Goal: Information Seeking & Learning: Learn about a topic

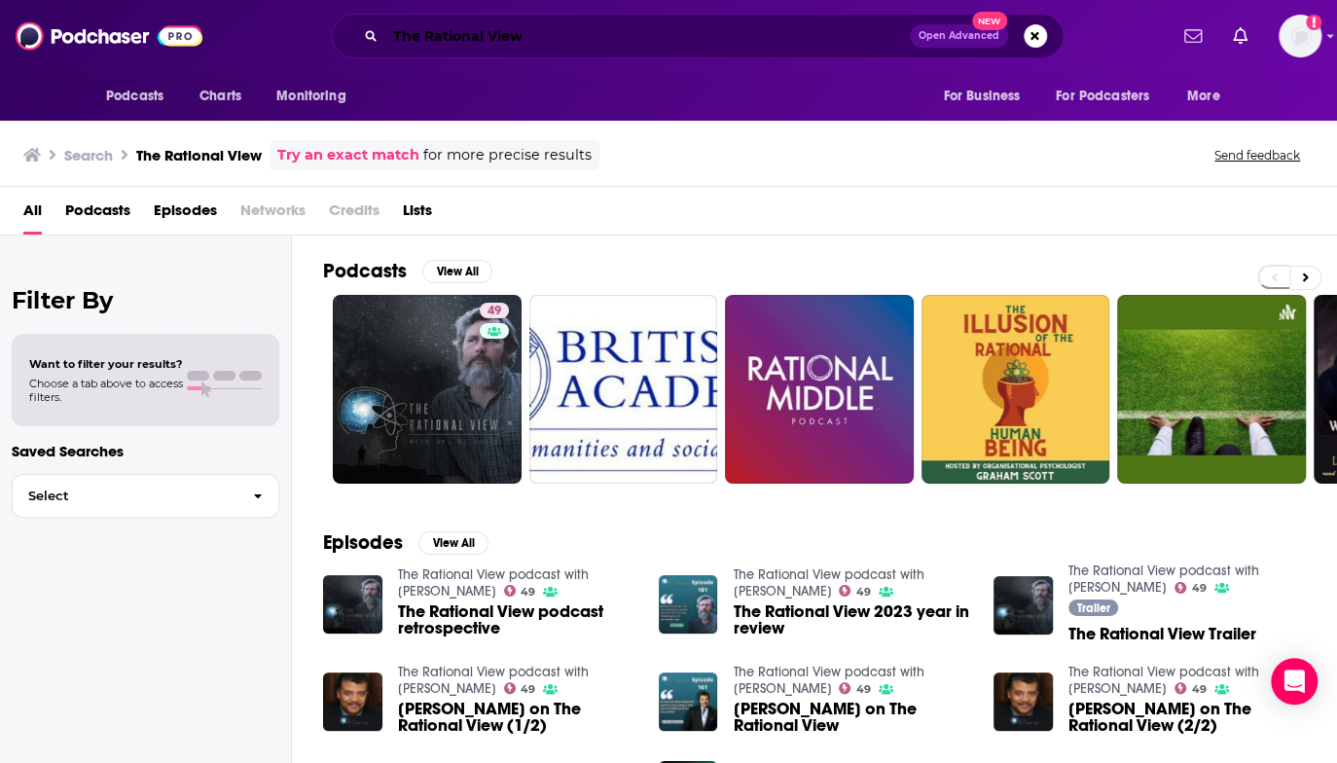
click at [493, 37] on input "The Rational View" at bounding box center [647, 35] width 524 height 31
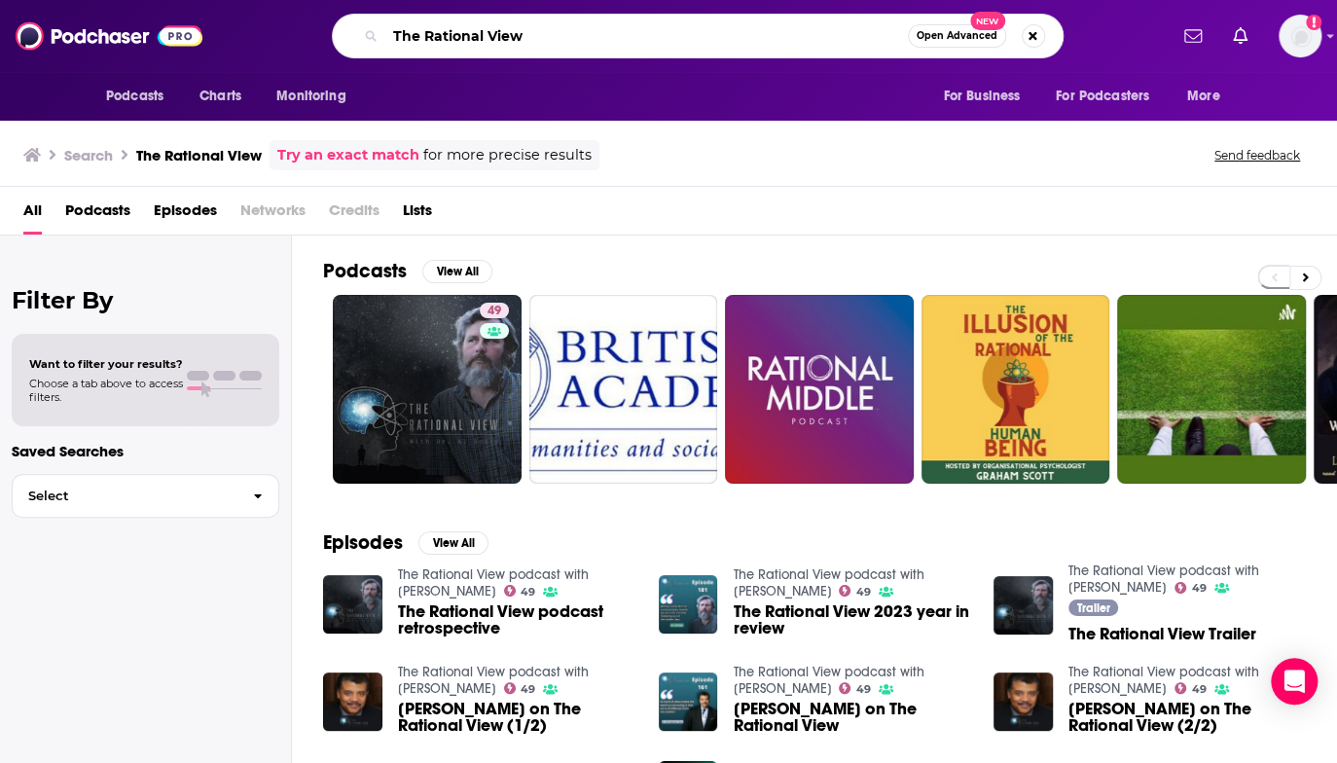
click at [493, 37] on input "The Rational View" at bounding box center [646, 35] width 522 height 31
click at [498, 40] on input "The Rational View" at bounding box center [646, 35] width 522 height 31
paste input "[PERSON_NAME]"
type input "[PERSON_NAME]"
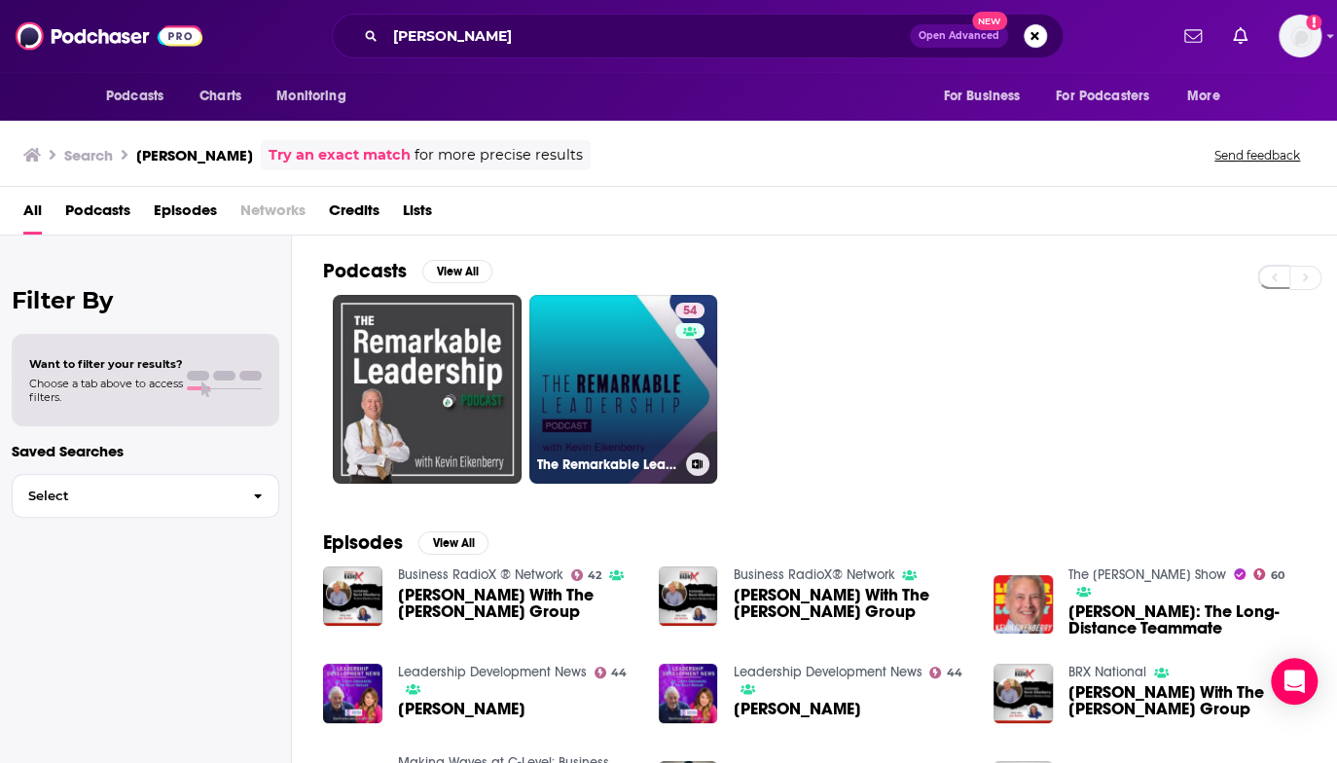
click at [655, 392] on link "54 The Remarkable Leadership Podcast" at bounding box center [623, 389] width 189 height 189
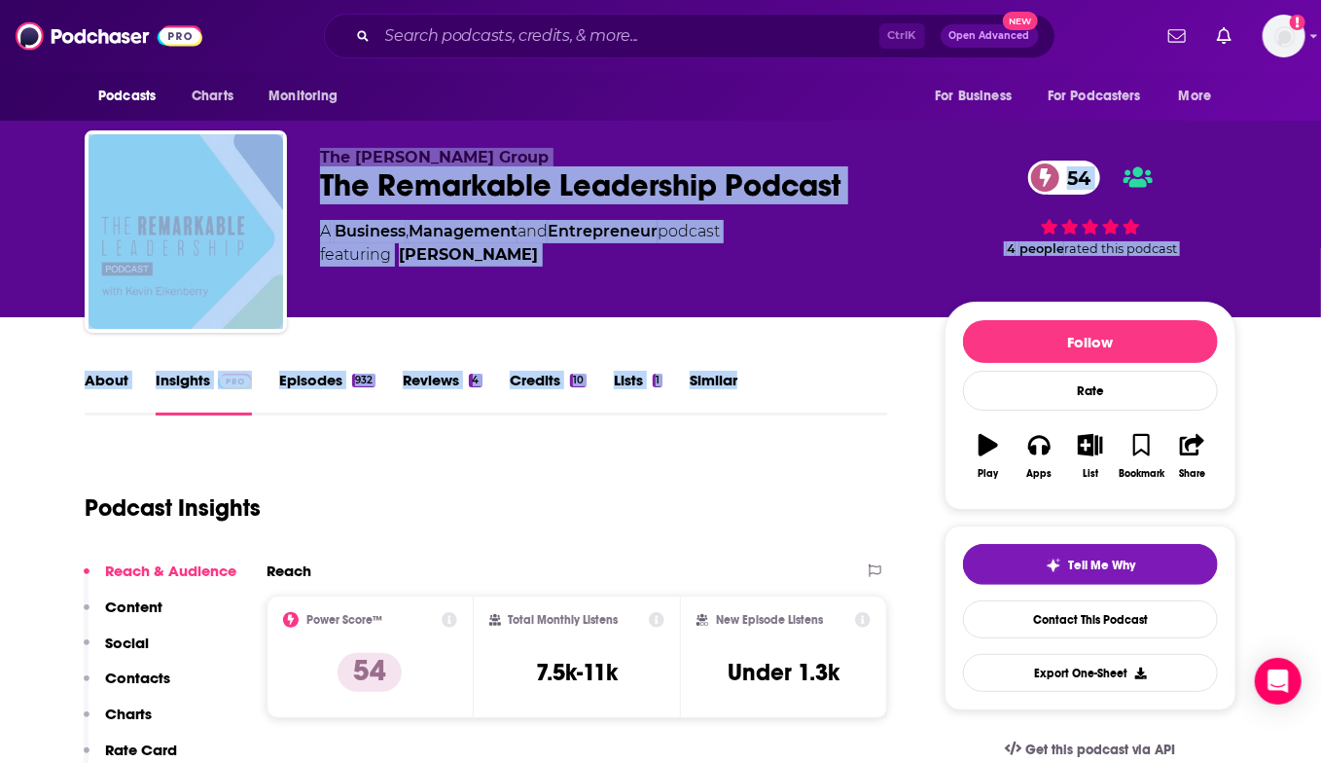
click at [537, 665] on h3 "7.5k-11k" at bounding box center [577, 672] width 82 height 29
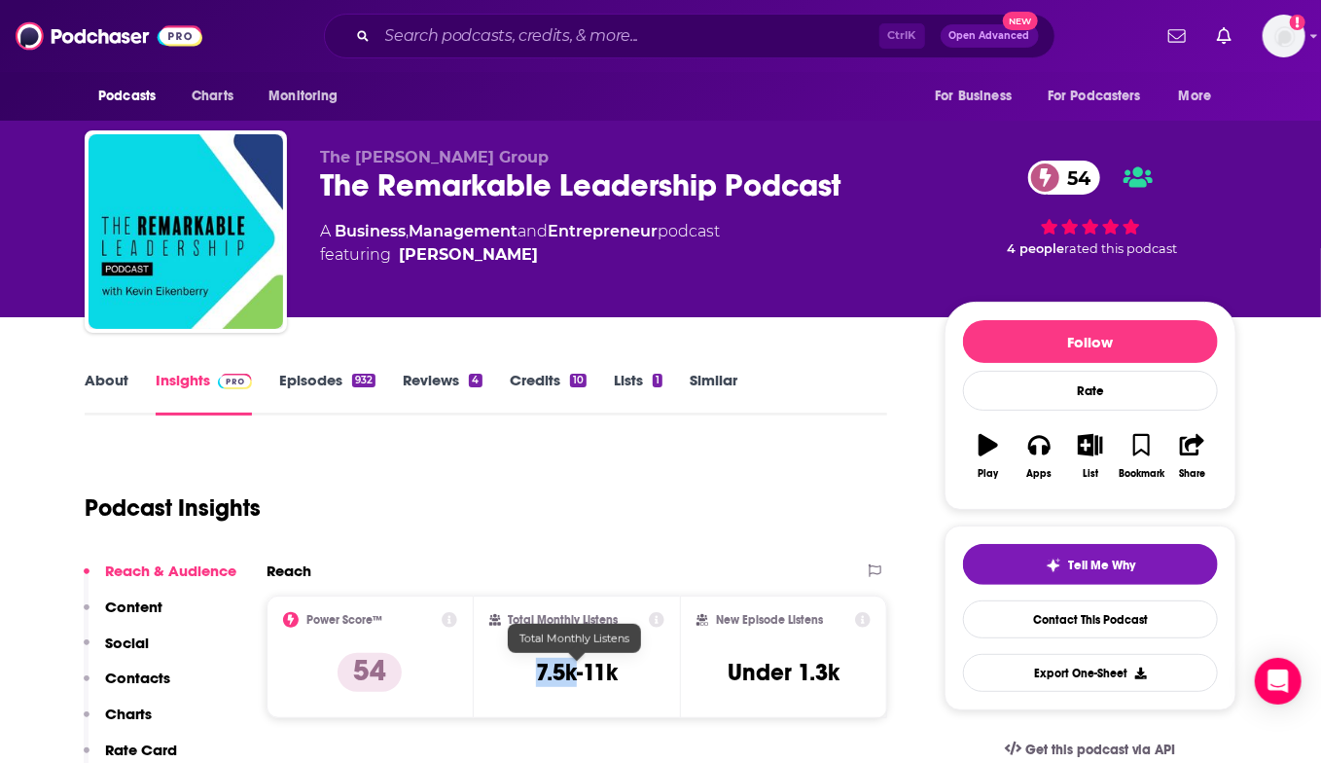
click at [544, 668] on h3 "7.5k-11k" at bounding box center [577, 672] width 82 height 29
click at [424, 178] on div "The Remarkable Leadership Podcast 54" at bounding box center [616, 185] width 593 height 38
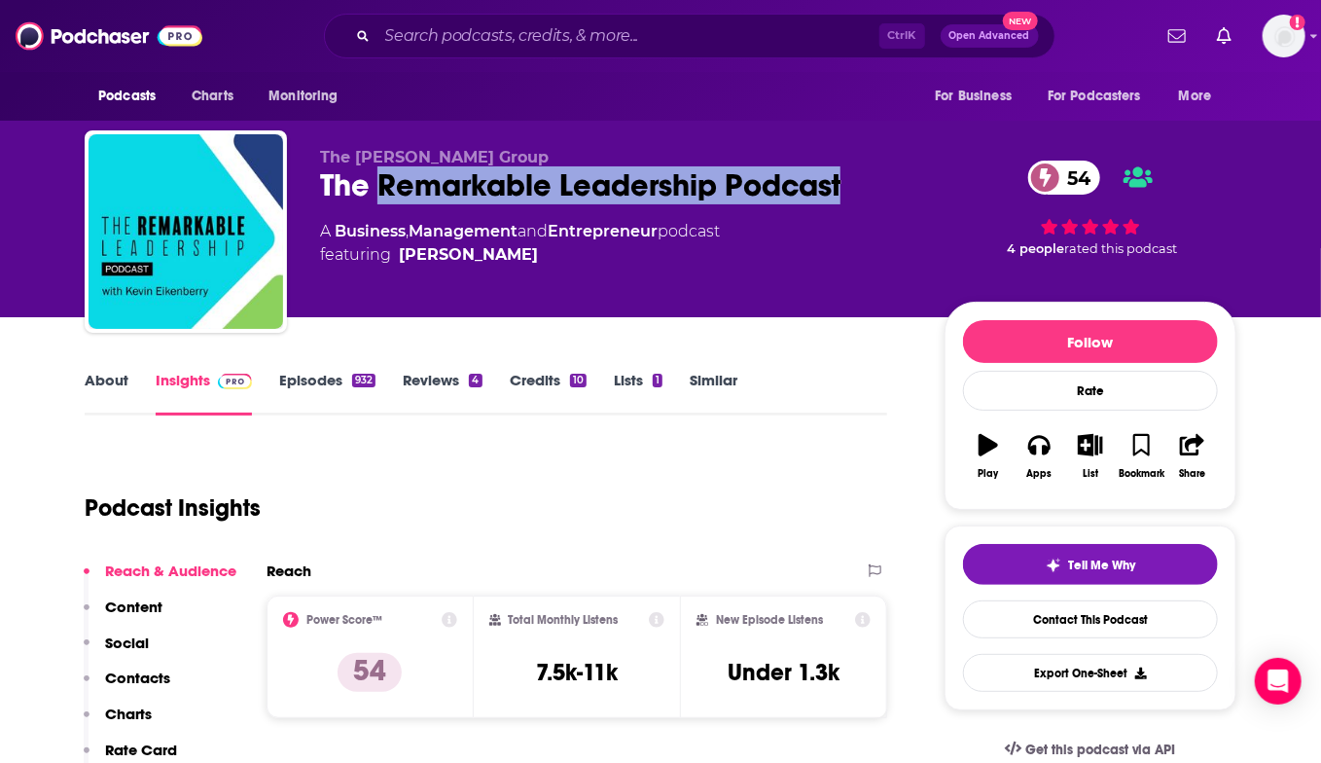
drag, startPoint x: 424, startPoint y: 178, endPoint x: 804, endPoint y: 196, distance: 379.8
click at [804, 196] on div "The Remarkable Leadership Podcast 54" at bounding box center [616, 185] width 593 height 38
copy h2 "Remarkable Leadership Podcast"
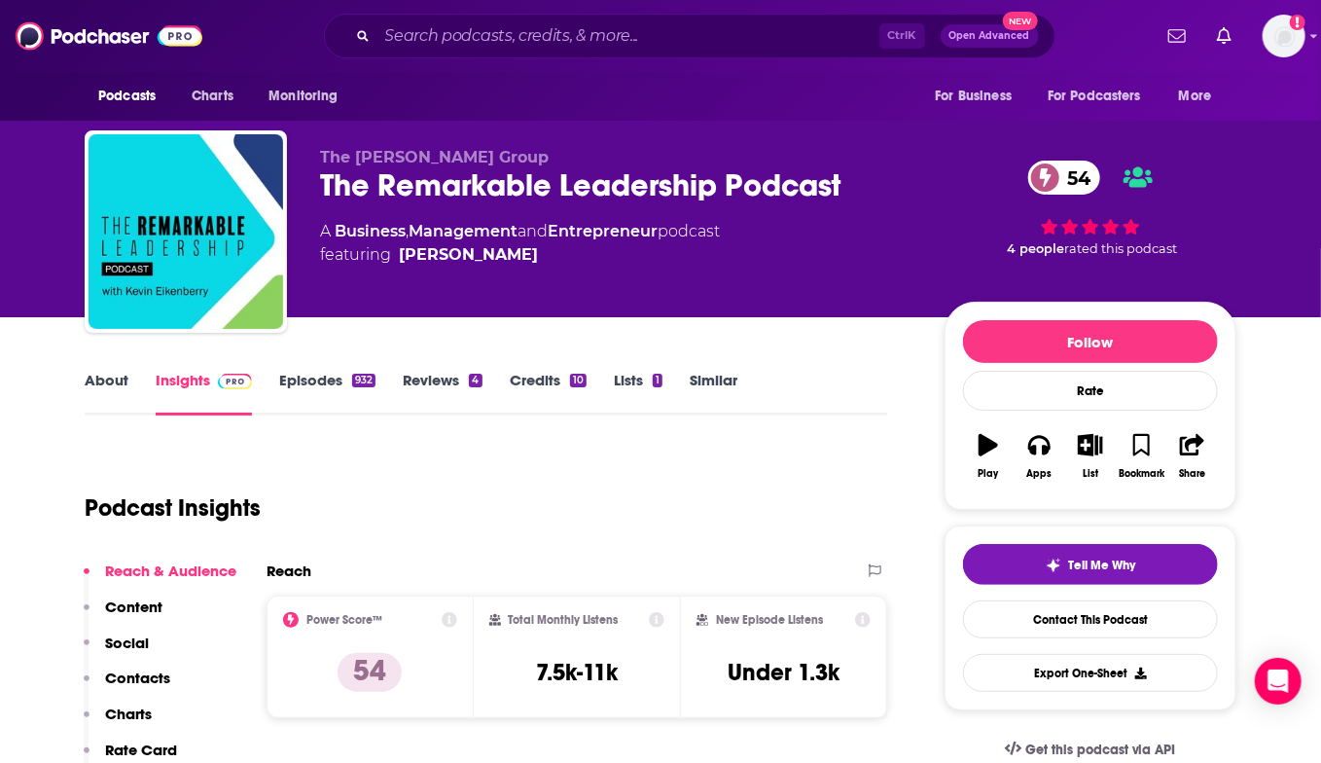
click at [1221, 265] on div "54 4 people rated this podcast" at bounding box center [1091, 208] width 292 height 121
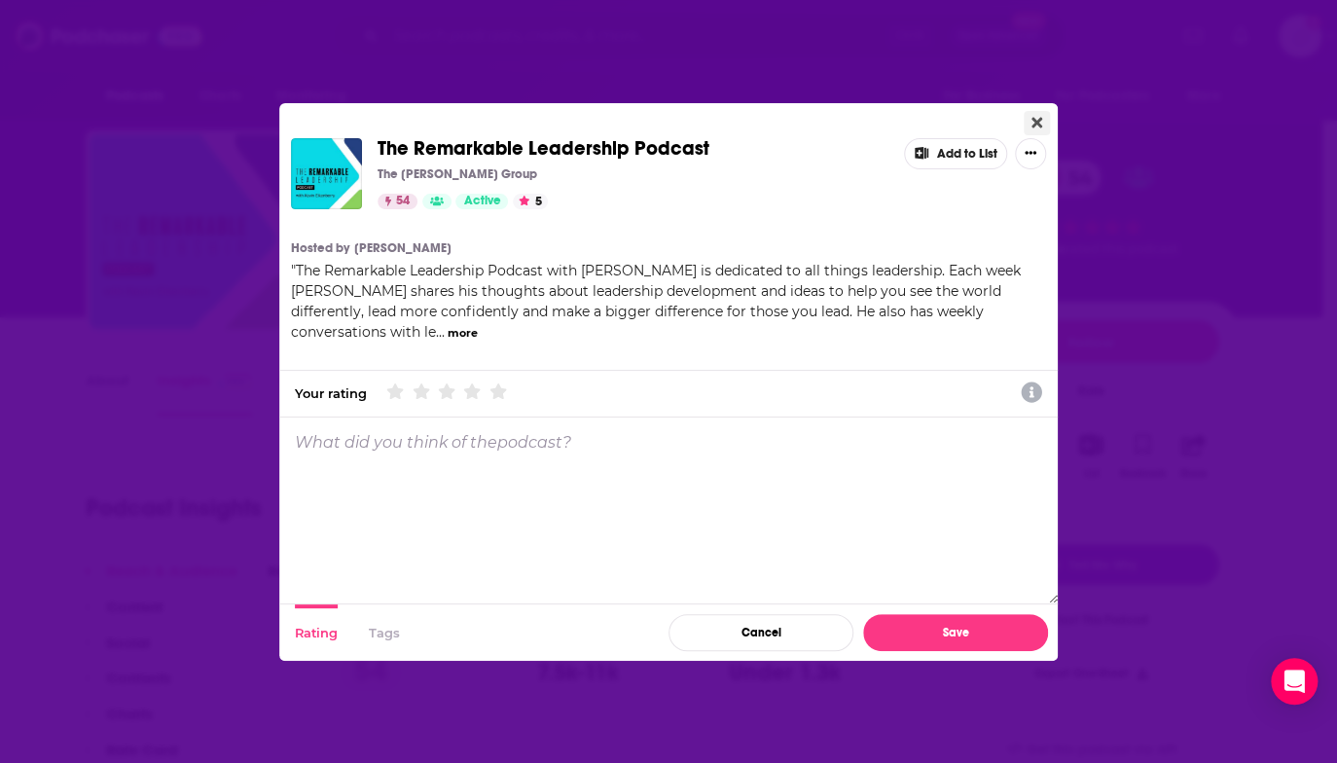
click at [1039, 116] on icon "Close" at bounding box center [1036, 123] width 11 height 16
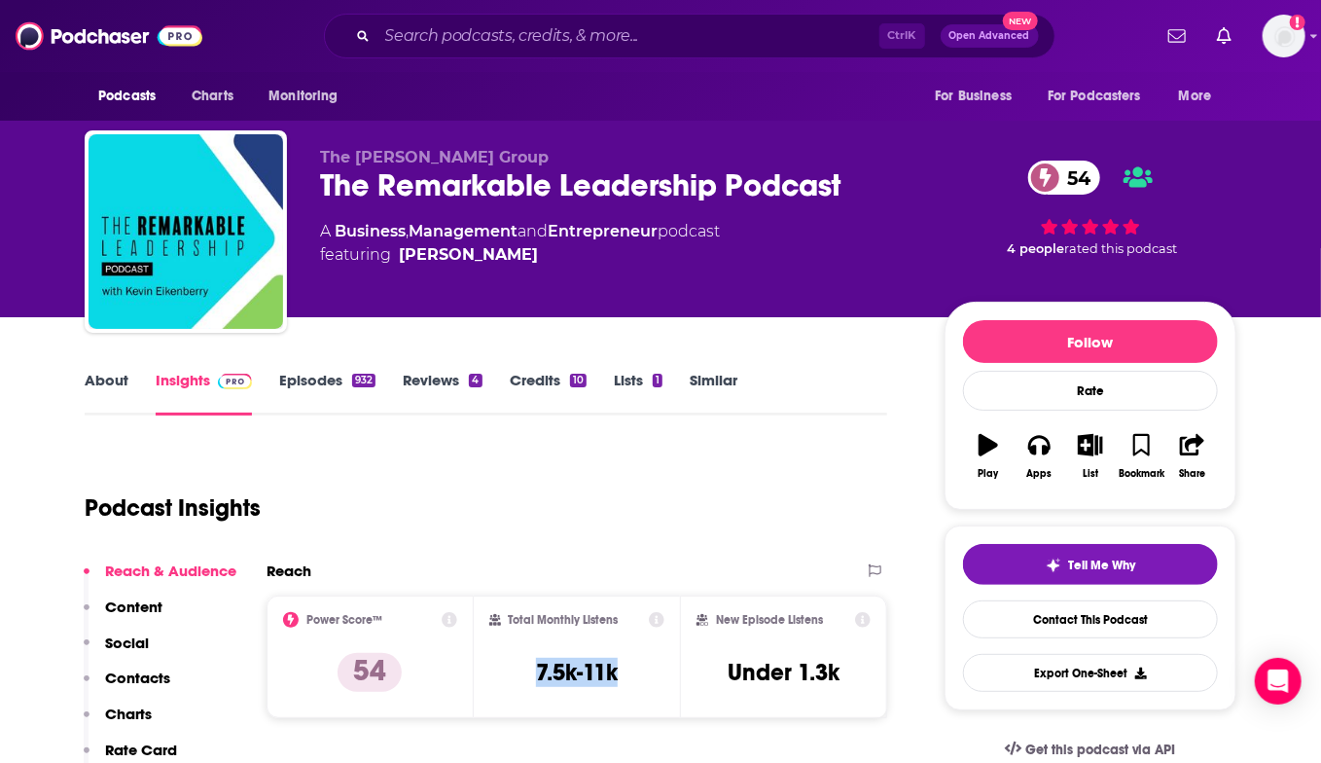
drag, startPoint x: 533, startPoint y: 676, endPoint x: 655, endPoint y: 676, distance: 121.6
click at [655, 676] on div "Total Monthly Listens 7.5k-11k" at bounding box center [577, 656] width 176 height 89
copy h3 "7.5k-11k"
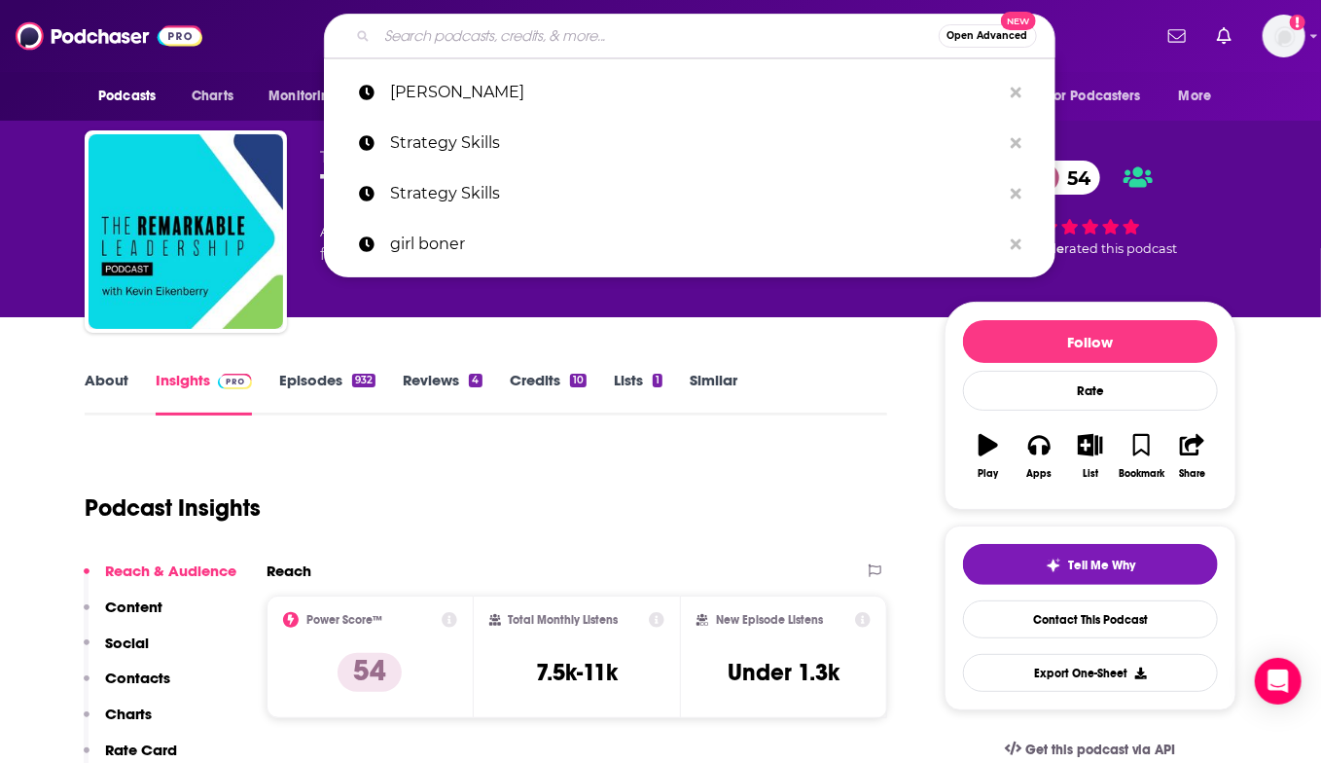
click at [447, 42] on input "Search podcasts, credits, & more..." at bounding box center [657, 35] width 561 height 31
paste input "[PERSON_NAME] <[EMAIL_ADDRESS][DOMAIN_NAME]>"
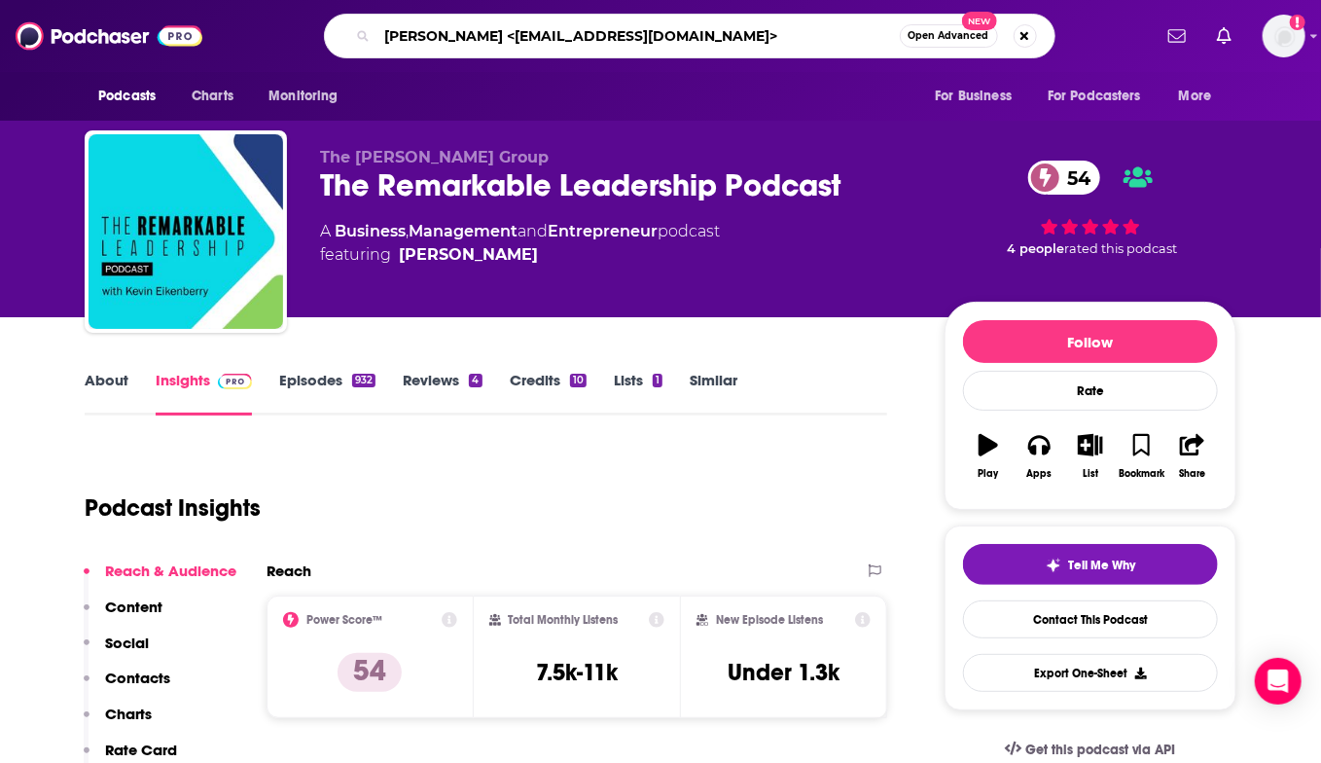
drag, startPoint x: 672, startPoint y: 46, endPoint x: 469, endPoint y: 38, distance: 203.5
click at [469, 38] on input "[PERSON_NAME] <[EMAIL_ADDRESS][DOMAIN_NAME]>" at bounding box center [638, 35] width 522 height 31
type input "[PERSON_NAME]"
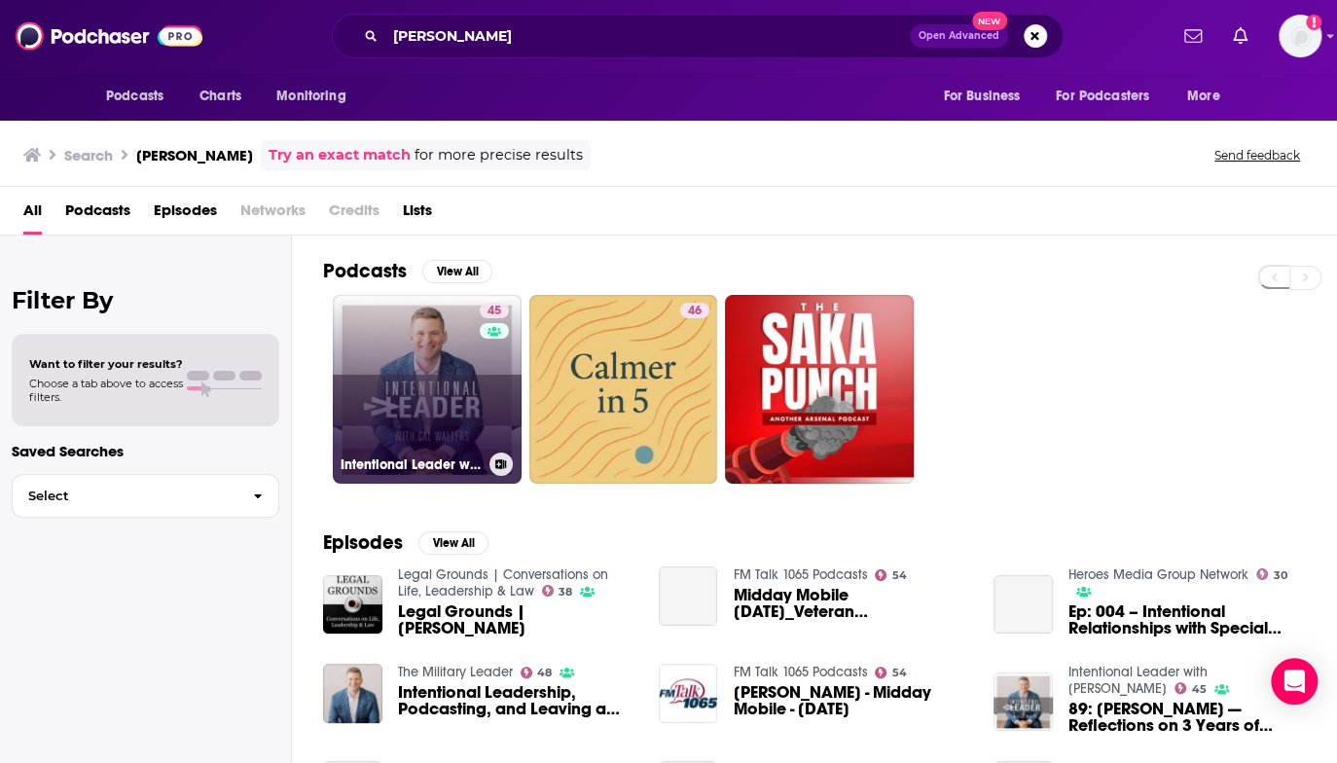
click at [419, 392] on link "45 Intentional Leader with [PERSON_NAME]" at bounding box center [427, 389] width 189 height 189
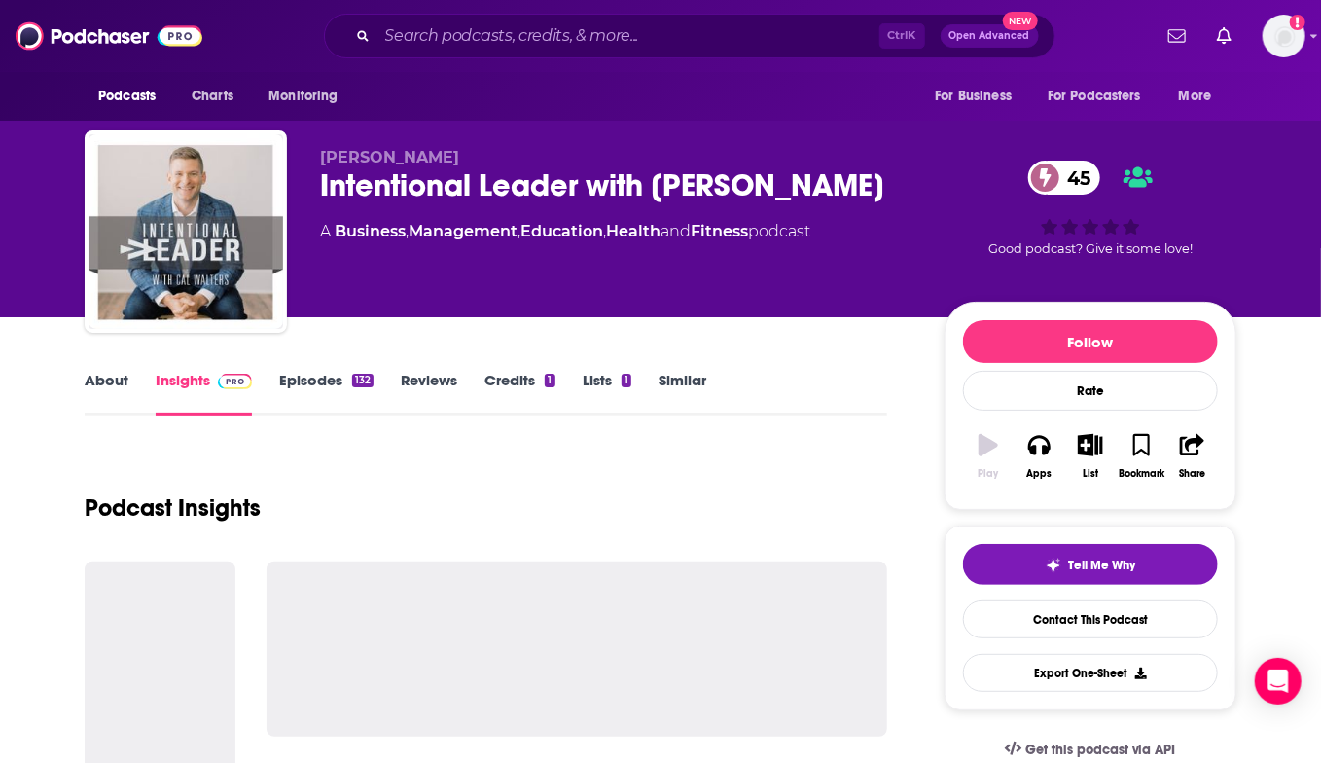
click at [419, 392] on link "Reviews" at bounding box center [429, 393] width 56 height 45
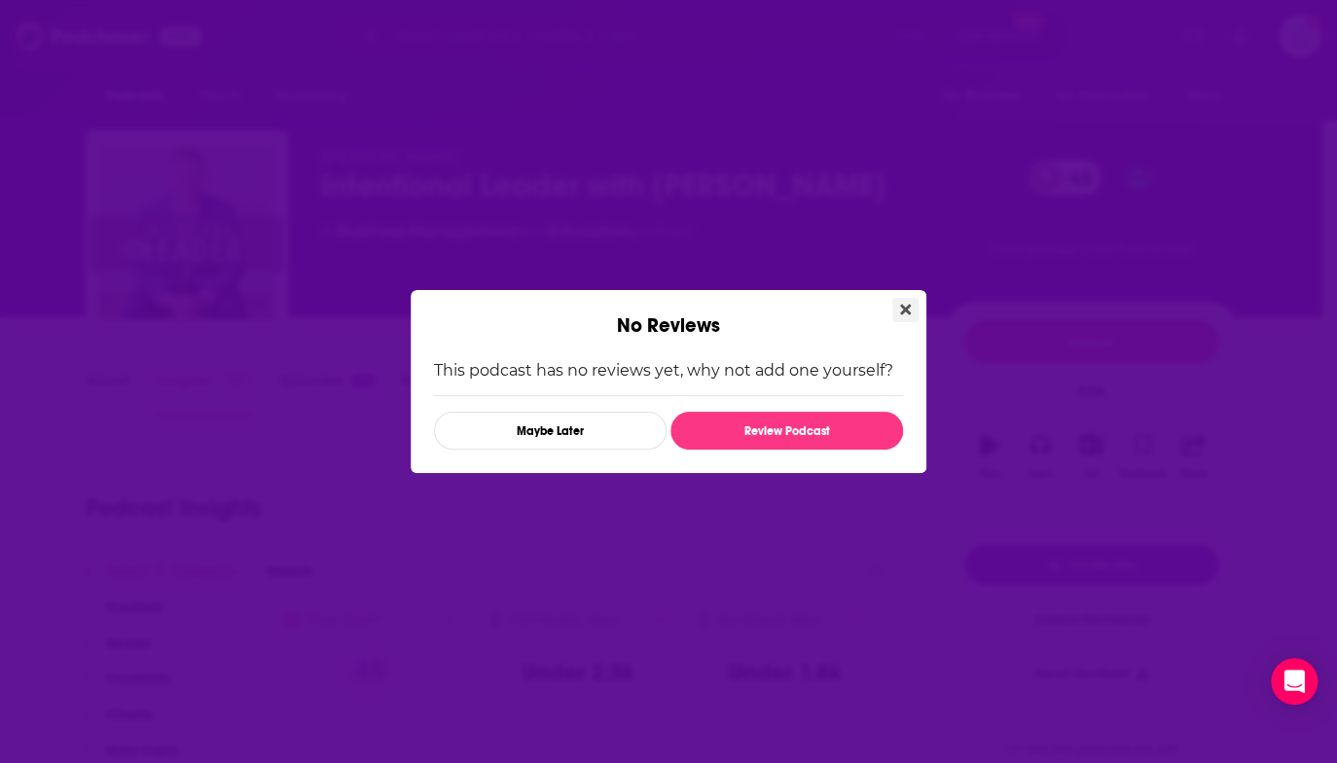
click at [912, 305] on button "Close" at bounding box center [905, 310] width 26 height 24
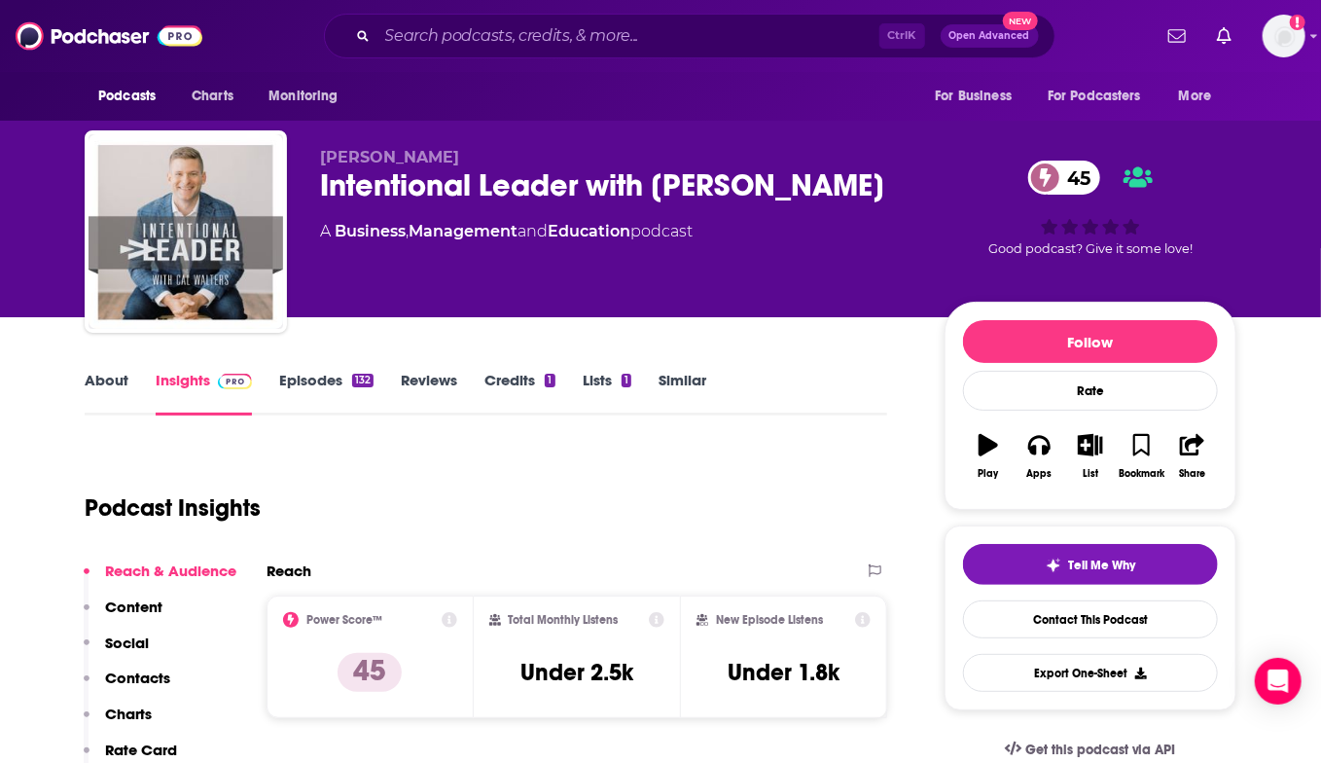
click at [408, 183] on div "Intentional Leader with [PERSON_NAME] 45" at bounding box center [616, 185] width 593 height 38
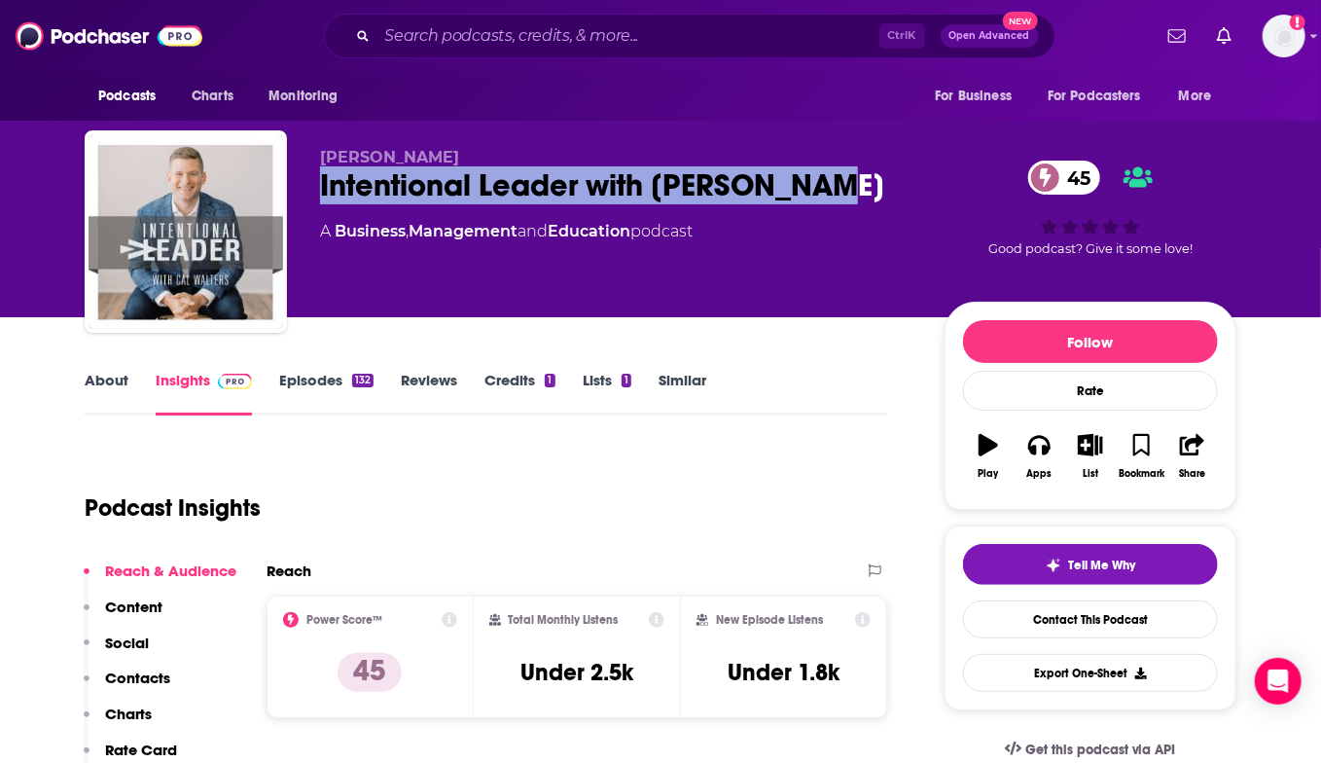
drag, startPoint x: 408, startPoint y: 183, endPoint x: 724, endPoint y: 184, distance: 316.2
click at [724, 184] on div "Intentional Leader with [PERSON_NAME] 45" at bounding box center [616, 185] width 593 height 38
copy h2 "Intentional Leader with [PERSON_NAME]"
click at [401, 178] on div "Intentional Leader with [PERSON_NAME] 45" at bounding box center [616, 185] width 593 height 38
drag, startPoint x: 401, startPoint y: 178, endPoint x: 749, endPoint y: 221, distance: 350.9
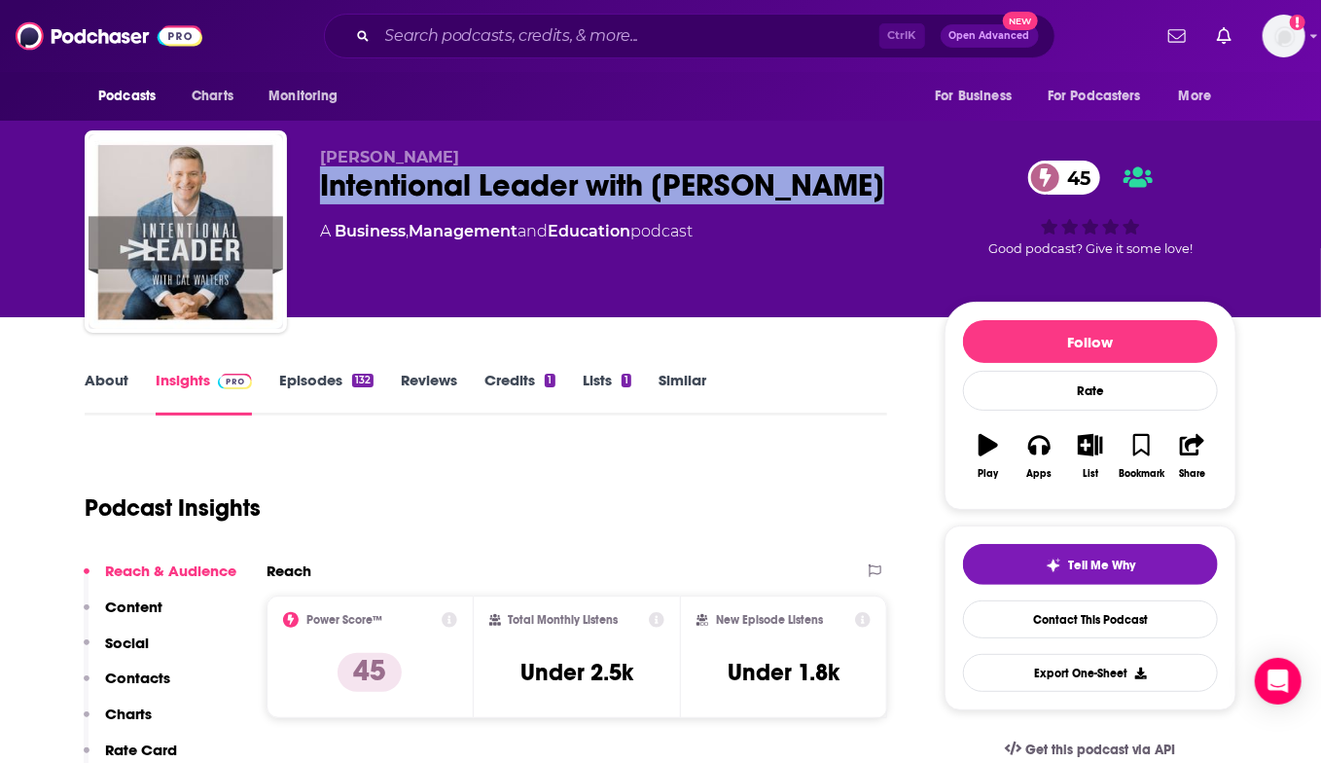
click at [749, 221] on div "[PERSON_NAME] Intentional Leader with [PERSON_NAME] 45 A Business , Management …" at bounding box center [616, 226] width 593 height 156
click at [372, 186] on div "Intentional Leader with [PERSON_NAME] 45" at bounding box center [616, 185] width 593 height 38
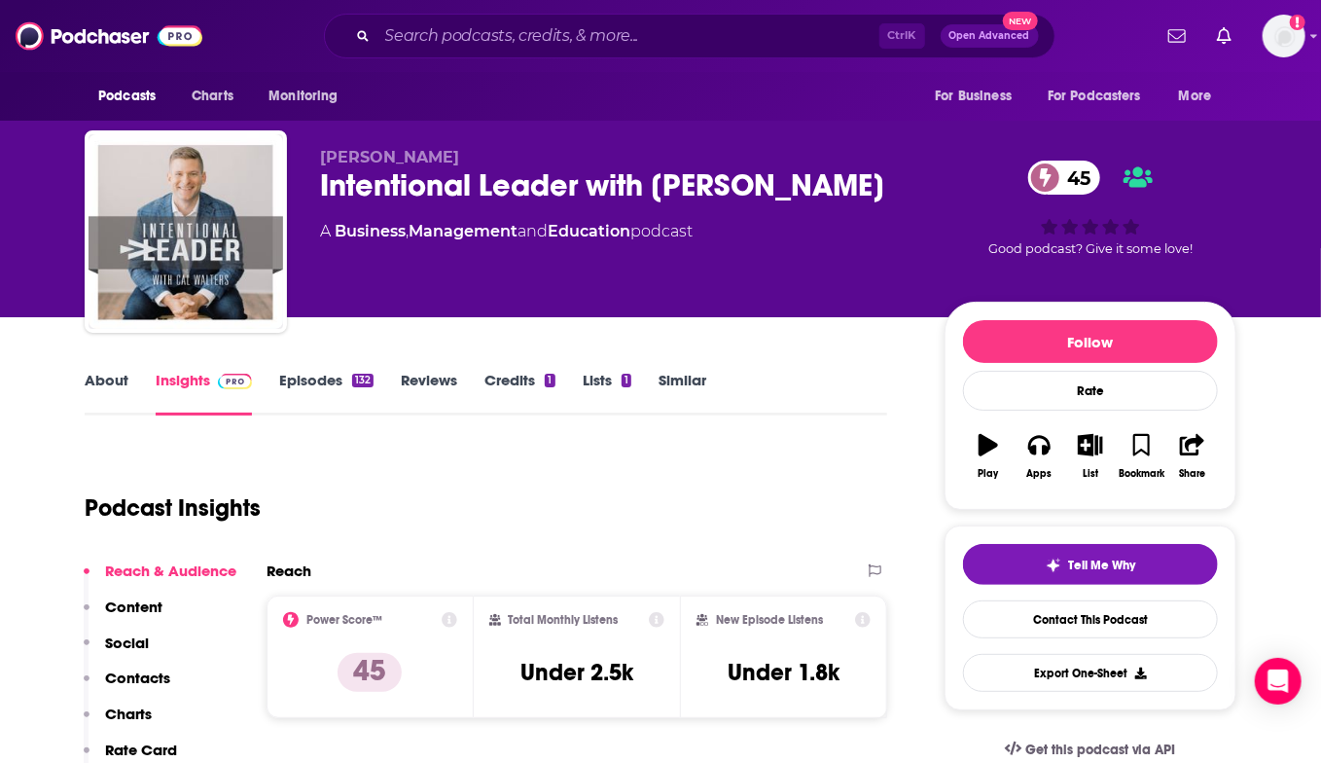
click at [375, 183] on div "Intentional Leader with [PERSON_NAME] 45" at bounding box center [616, 185] width 593 height 38
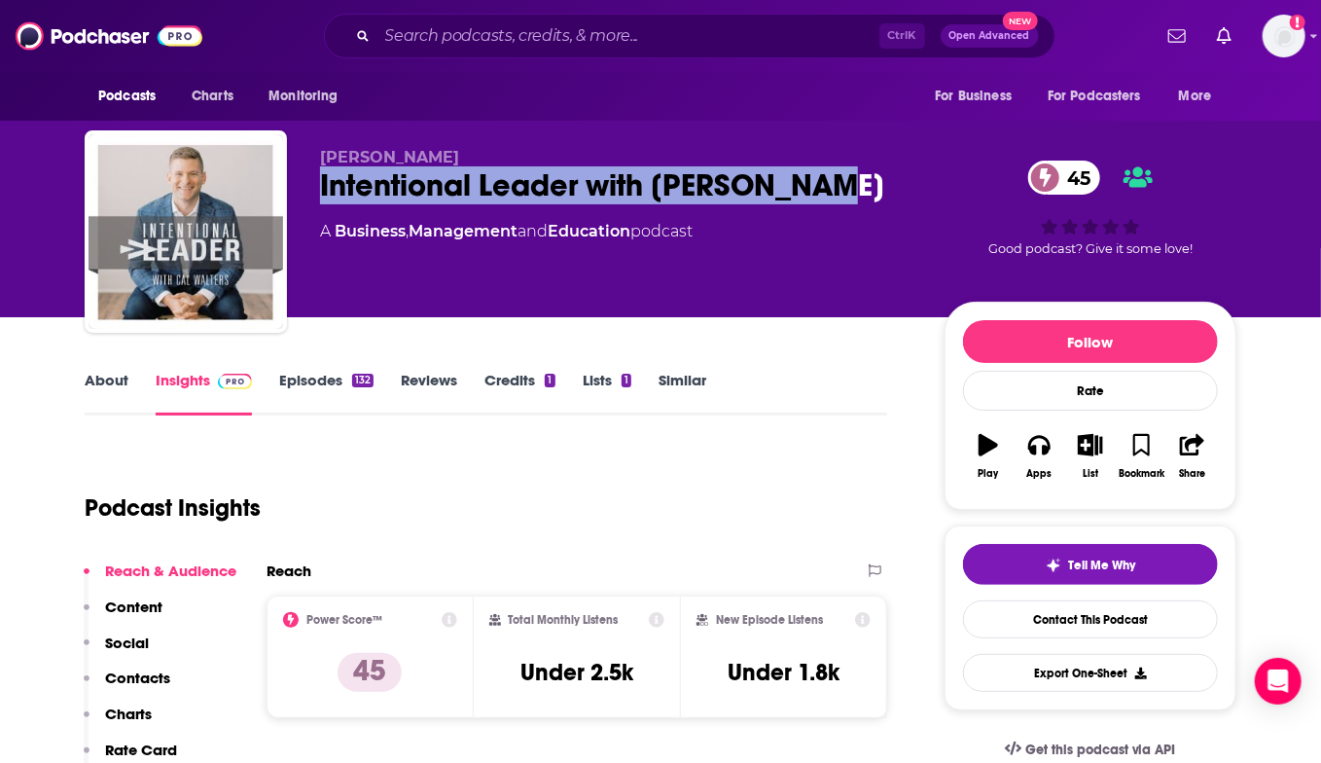
drag, startPoint x: 375, startPoint y: 183, endPoint x: 737, endPoint y: 186, distance: 361.9
click at [737, 186] on div "Intentional Leader with [PERSON_NAME] 45" at bounding box center [616, 185] width 593 height 38
copy h2 "Intentional Leader with [PERSON_NAME]"
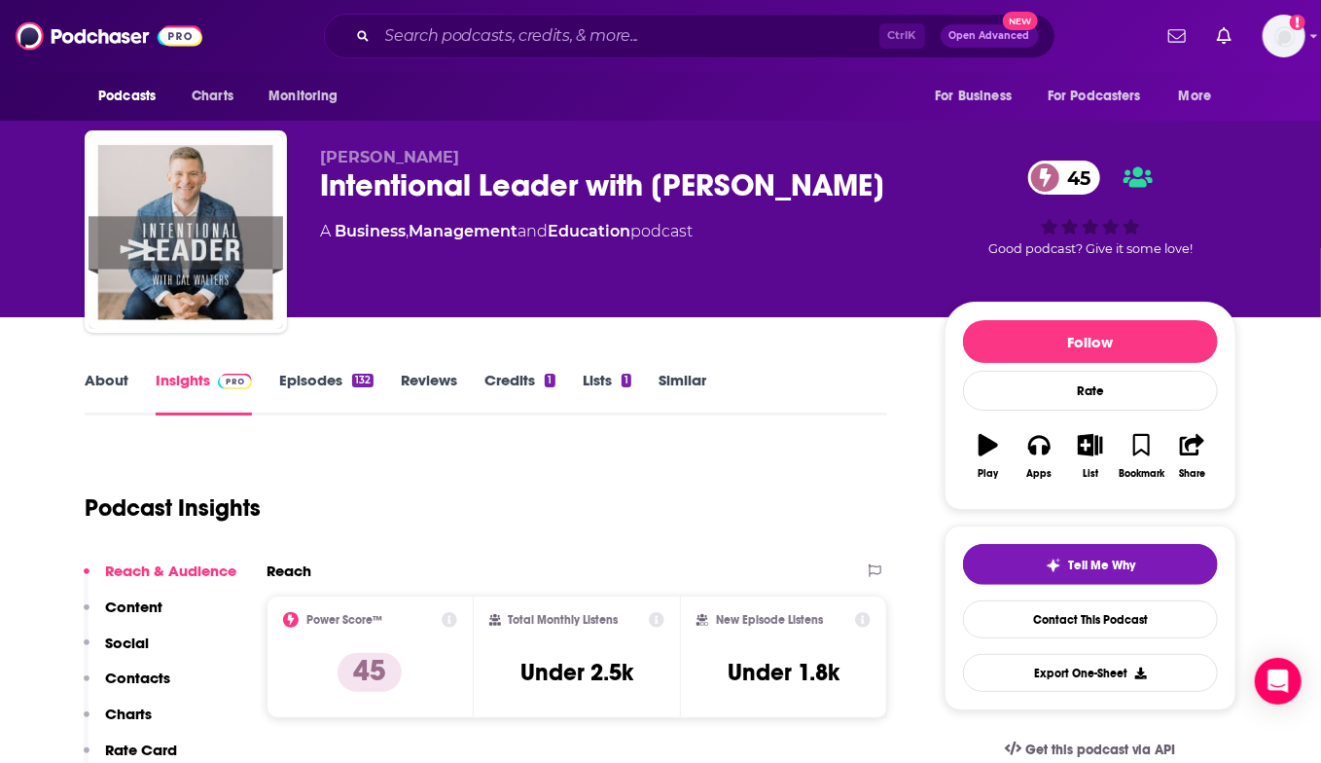
click at [714, 517] on div "Podcast Insights" at bounding box center [478, 496] width 787 height 99
